Goal: Task Accomplishment & Management: Manage account settings

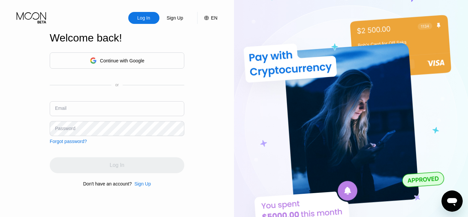
click at [93, 107] on input "text" at bounding box center [117, 108] width 134 height 15
click at [112, 64] on div "Continue with Google" at bounding box center [117, 60] width 55 height 10
click at [109, 97] on div "Continue with Google or Email Password Forgot password?" at bounding box center [117, 97] width 134 height 91
click at [107, 104] on input "text" at bounding box center [117, 108] width 134 height 15
